Goal: Find contact information: Find contact information

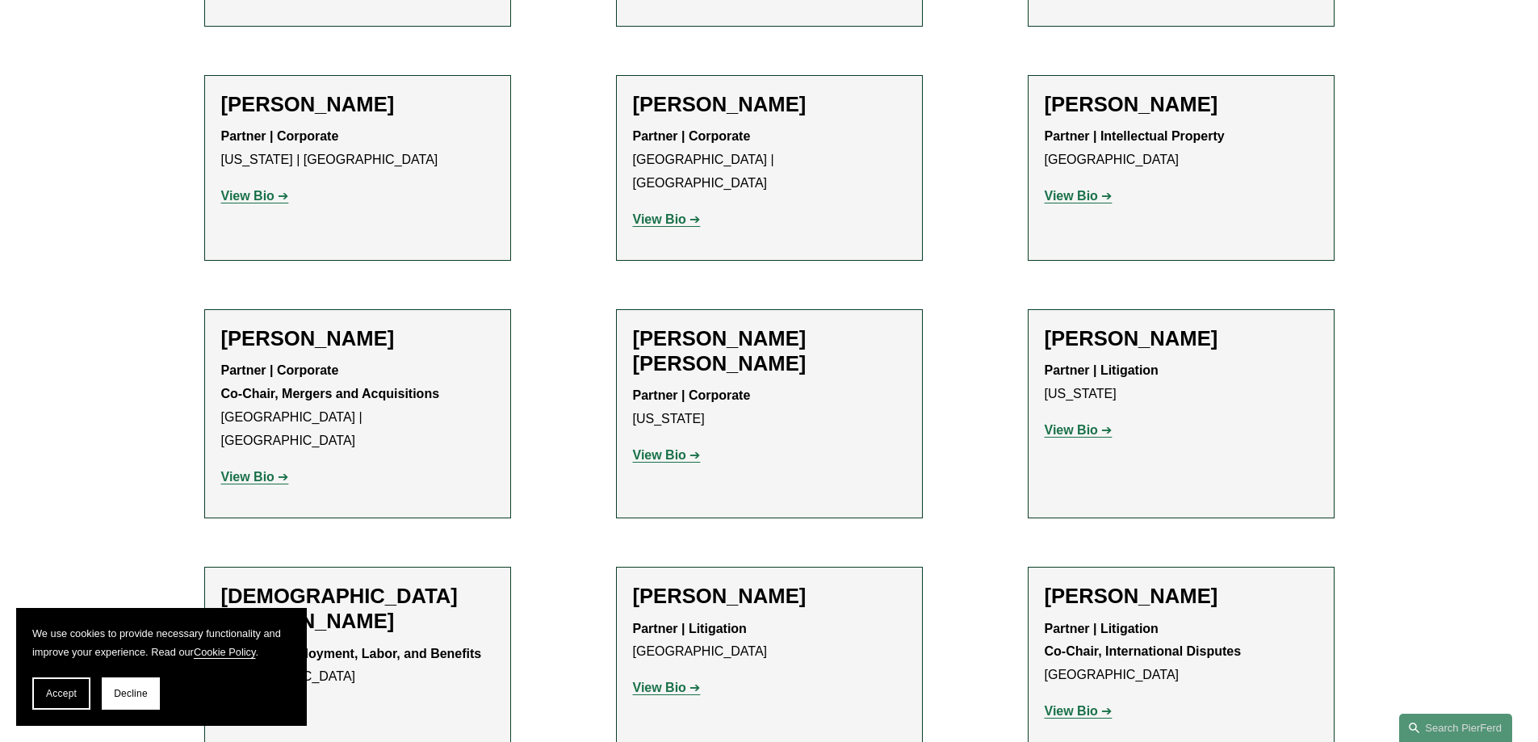
scroll to position [3955, 0]
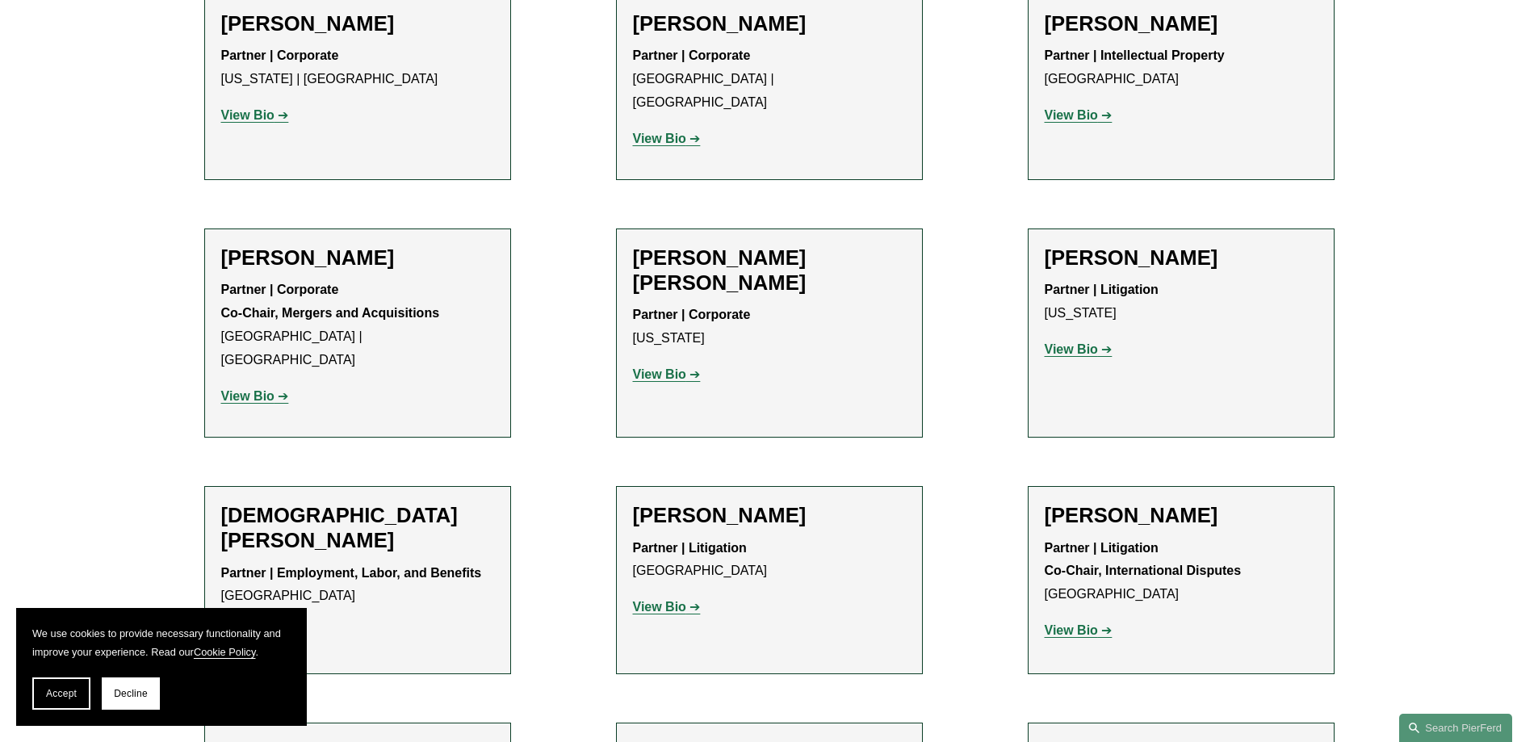
click at [270, 625] on strong "View Bio" at bounding box center [247, 632] width 53 height 14
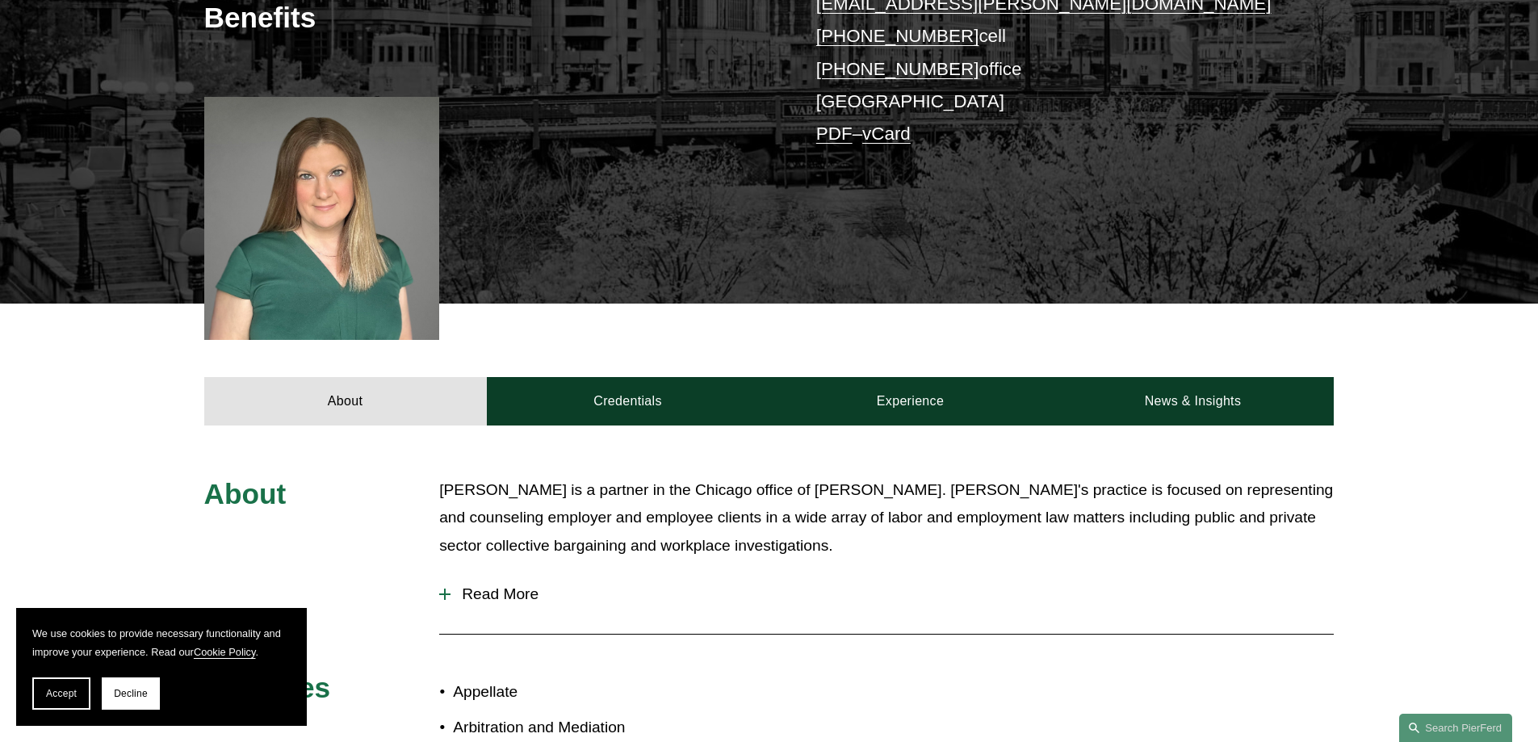
scroll to position [565, 0]
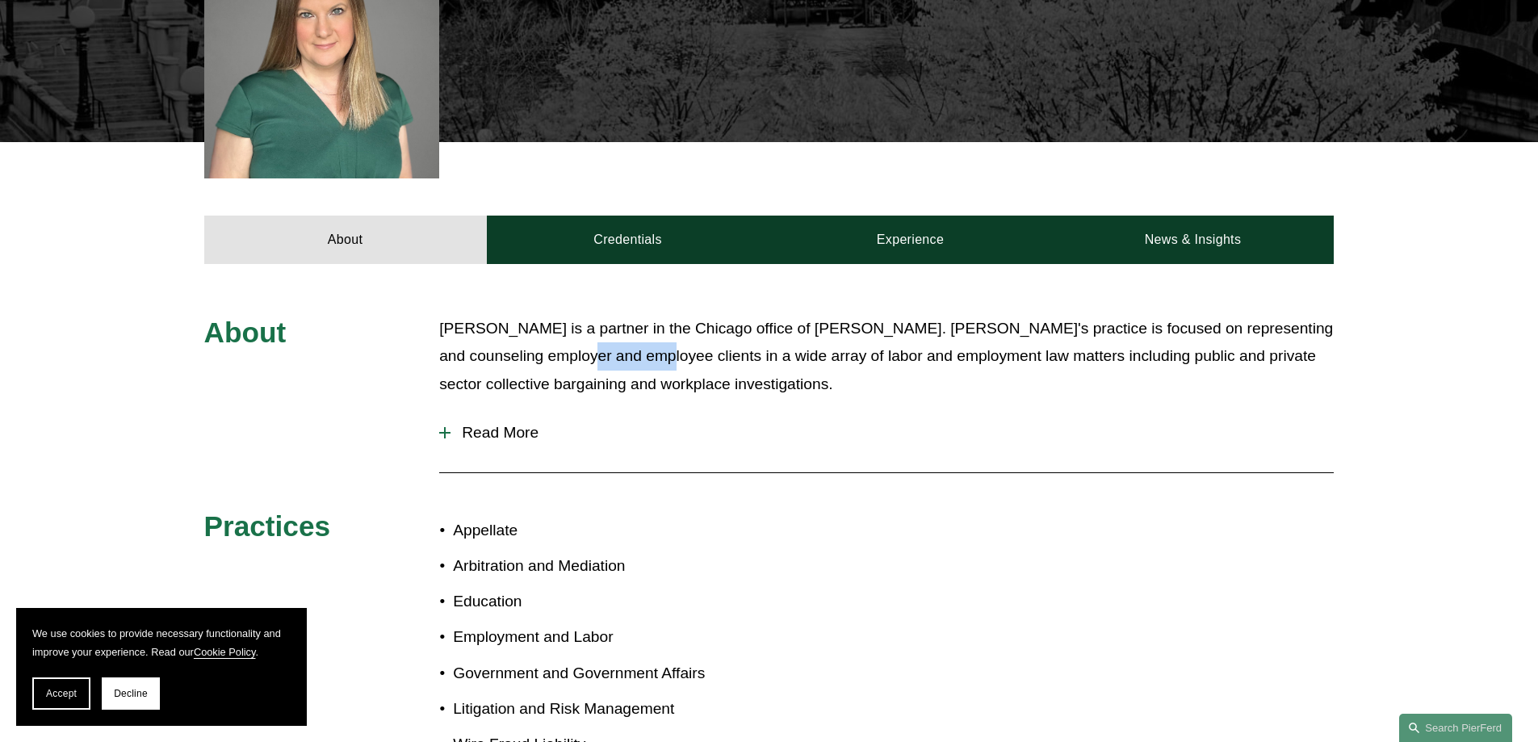
drag, startPoint x: 567, startPoint y: 324, endPoint x: 648, endPoint y: 326, distance: 80.8
click at [648, 326] on p "[PERSON_NAME] is a partner in the Chicago office of [PERSON_NAME]. [PERSON_NAME…" at bounding box center [886, 357] width 894 height 84
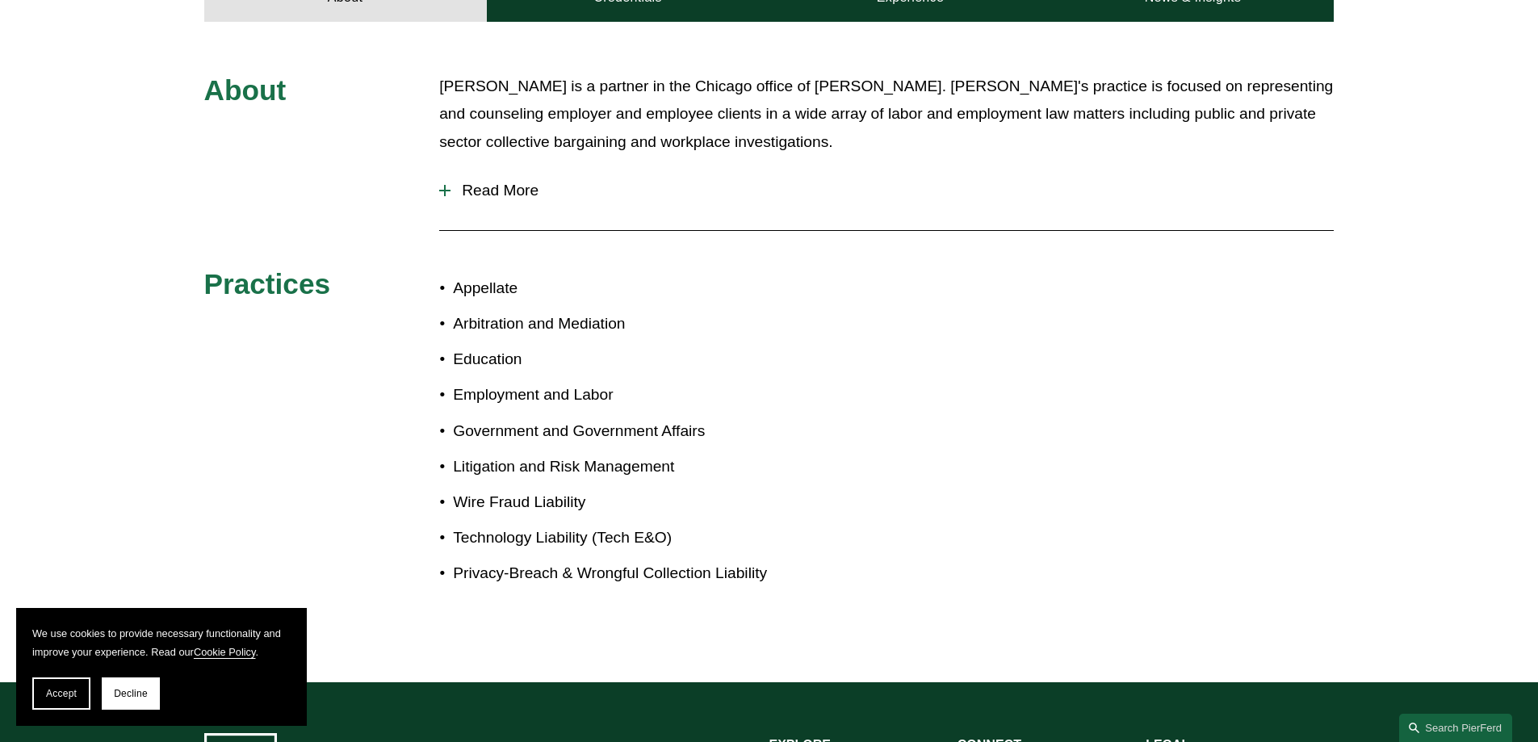
scroll to position [646, 0]
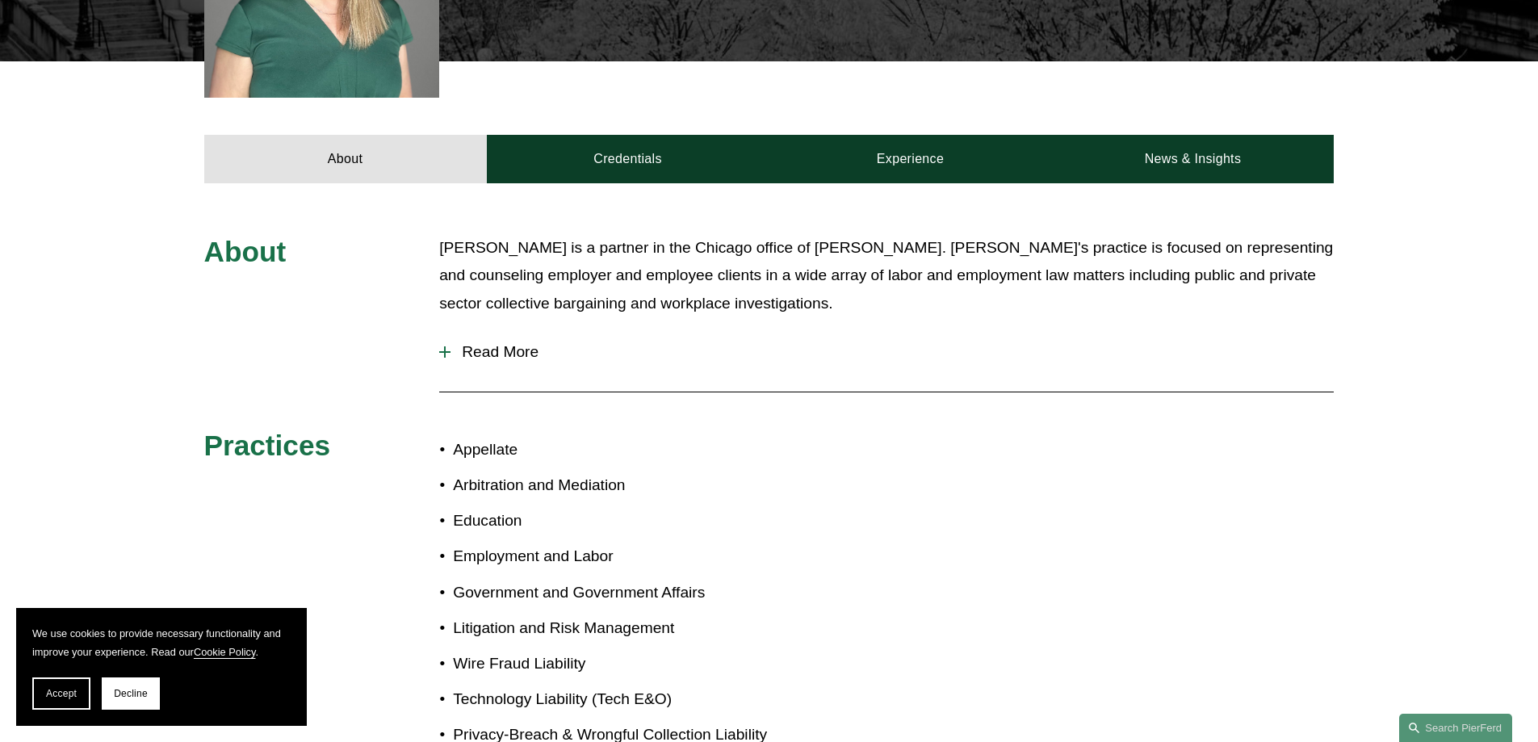
click at [629, 237] on p "[PERSON_NAME] is a partner in the Chicago office of [PERSON_NAME]. [PERSON_NAME…" at bounding box center [886, 276] width 894 height 84
